Goal: Communication & Community: Answer question/provide support

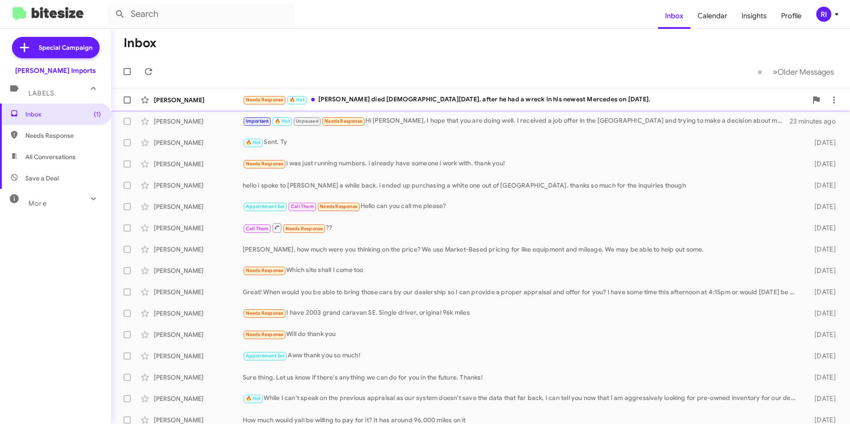
click at [353, 96] on div "Needs Response 🔥 Hot [PERSON_NAME] died [DEMOGRAPHIC_DATA][DATE], after he had …" at bounding box center [525, 100] width 565 height 10
click at [379, 99] on div "Needs Response 🔥 Hot [PERSON_NAME] died [DEMOGRAPHIC_DATA][DATE], after he had …" at bounding box center [525, 100] width 565 height 10
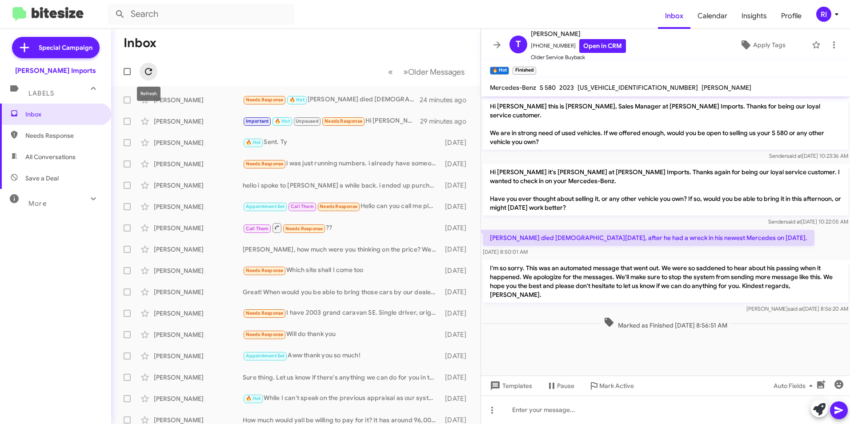
click at [150, 73] on icon at bounding box center [148, 71] width 11 height 11
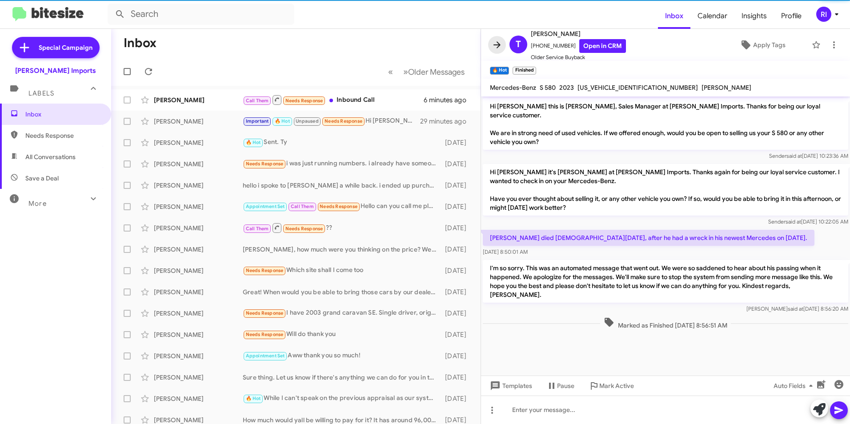
click at [503, 44] on span at bounding box center [497, 45] width 18 height 11
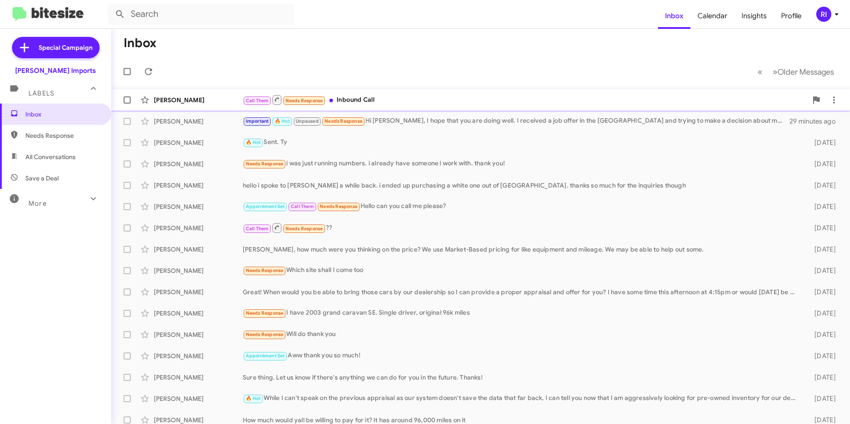
click at [357, 95] on div "Call Them Needs Response Inbound Call" at bounding box center [525, 99] width 565 height 11
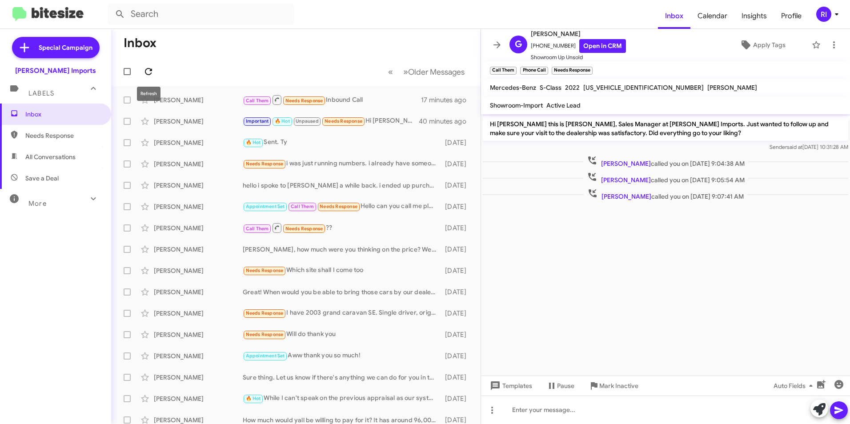
click at [146, 67] on icon at bounding box center [148, 71] width 11 height 11
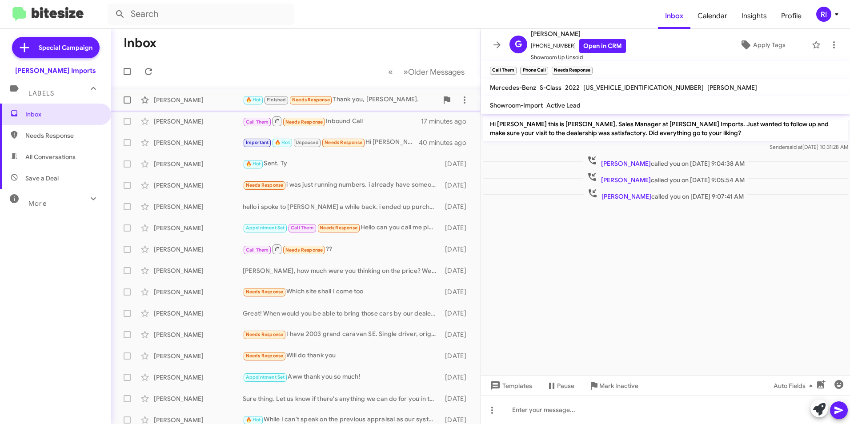
click at [365, 100] on div "🔥 Hot Finished Needs Response Thank you, [PERSON_NAME]." at bounding box center [340, 100] width 195 height 10
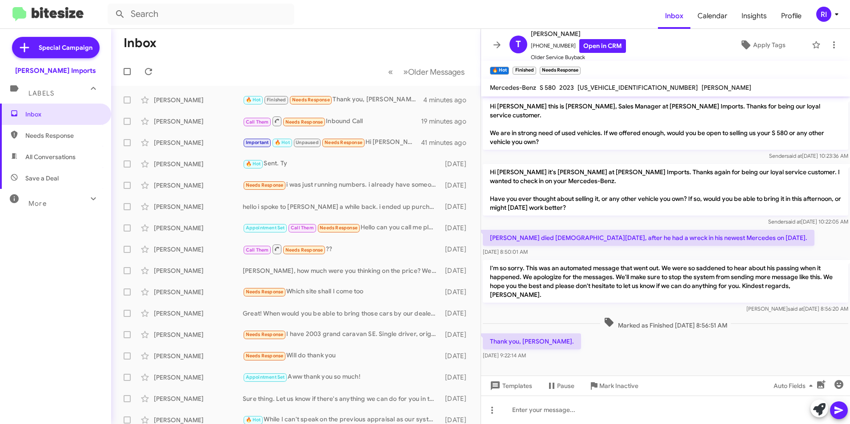
click at [240, 68] on mat-toolbar-row "« Previous » Next Older Messages" at bounding box center [295, 71] width 369 height 28
click at [149, 67] on icon at bounding box center [148, 71] width 11 height 11
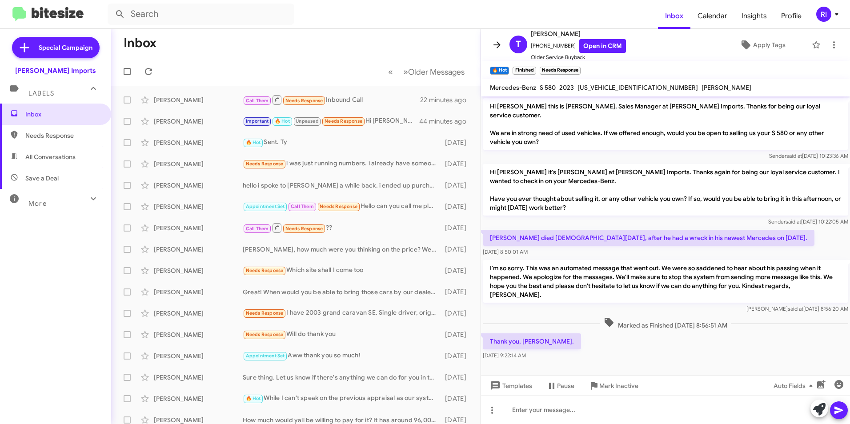
click at [494, 46] on icon at bounding box center [497, 45] width 11 height 11
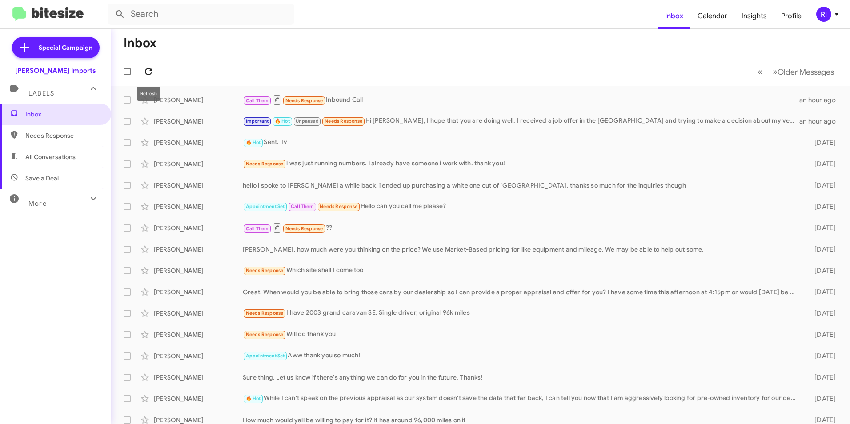
click at [149, 72] on icon at bounding box center [148, 71] width 11 height 11
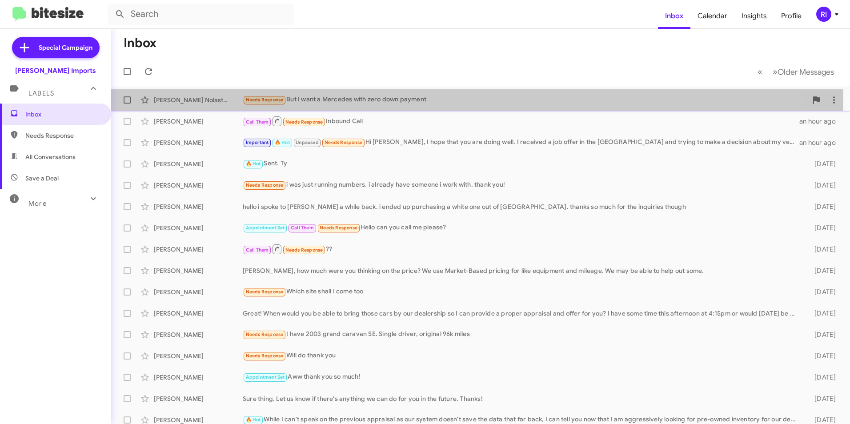
click at [314, 97] on div "Needs Response But I want a Mercedes with zero down payment" at bounding box center [525, 100] width 565 height 10
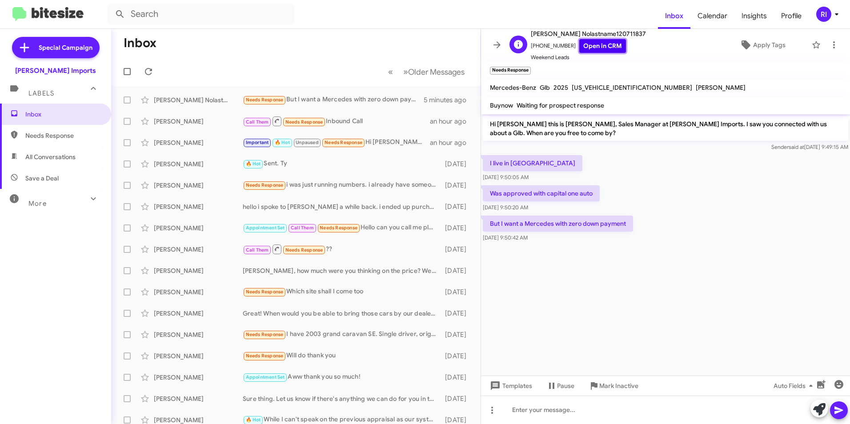
click at [588, 40] on link "Open in CRM" at bounding box center [602, 46] width 47 height 14
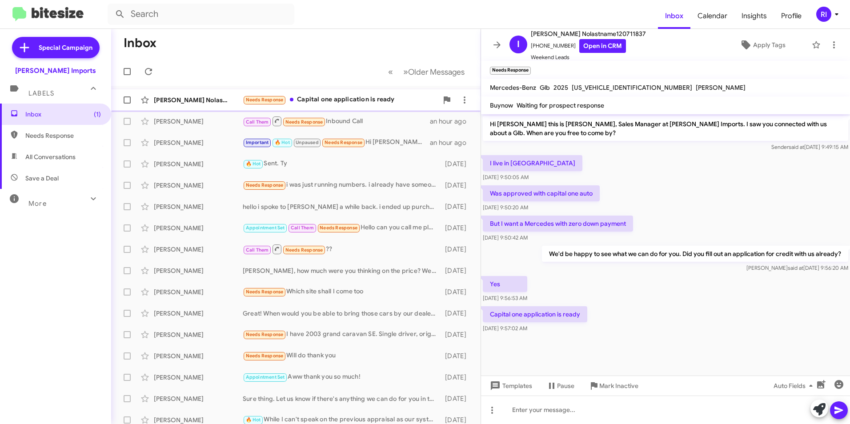
click at [330, 103] on div "Needs Response Capital one application is ready" at bounding box center [340, 100] width 195 height 10
